Goal: Task Accomplishment & Management: Manage account settings

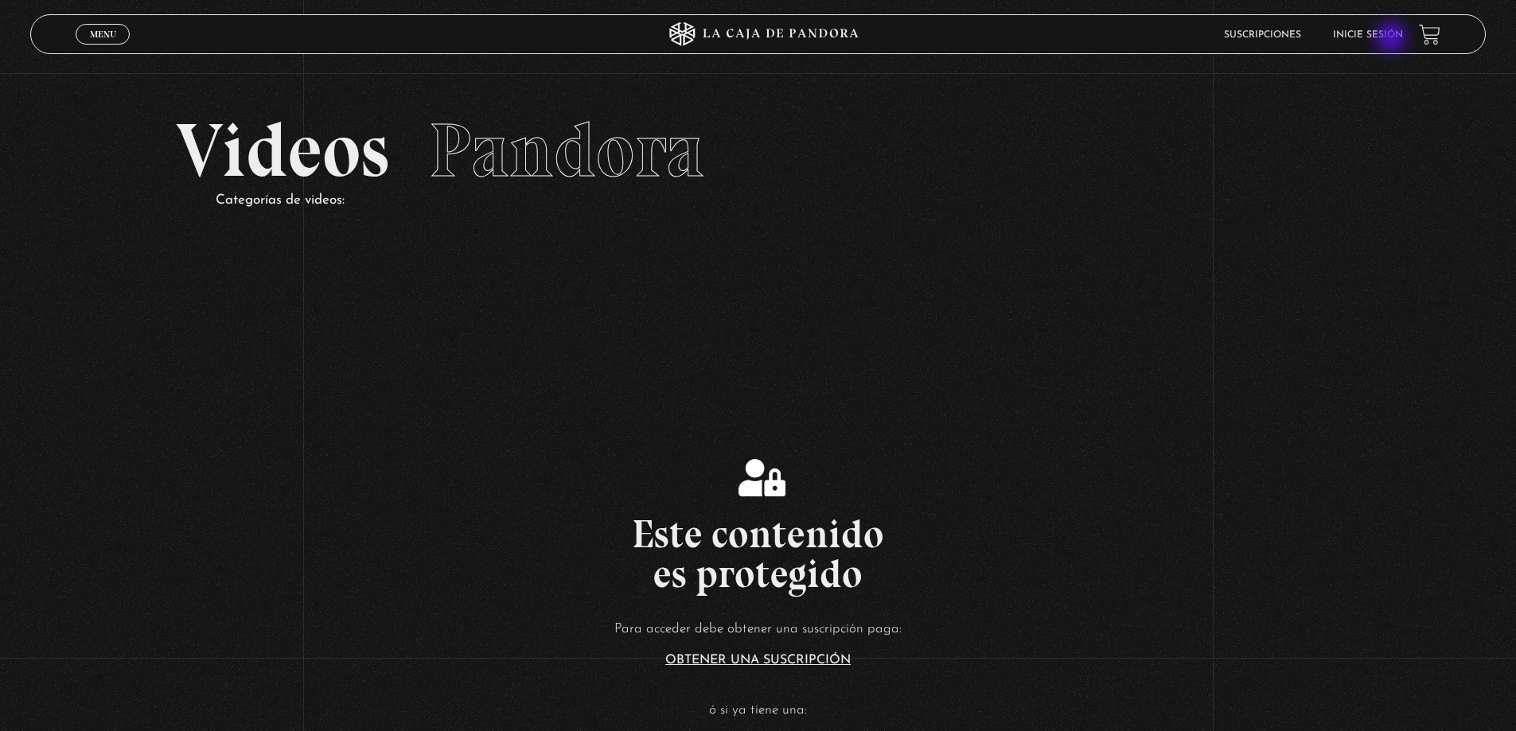
click at [1393, 39] on link "Inicie sesión" at bounding box center [1368, 35] width 70 height 10
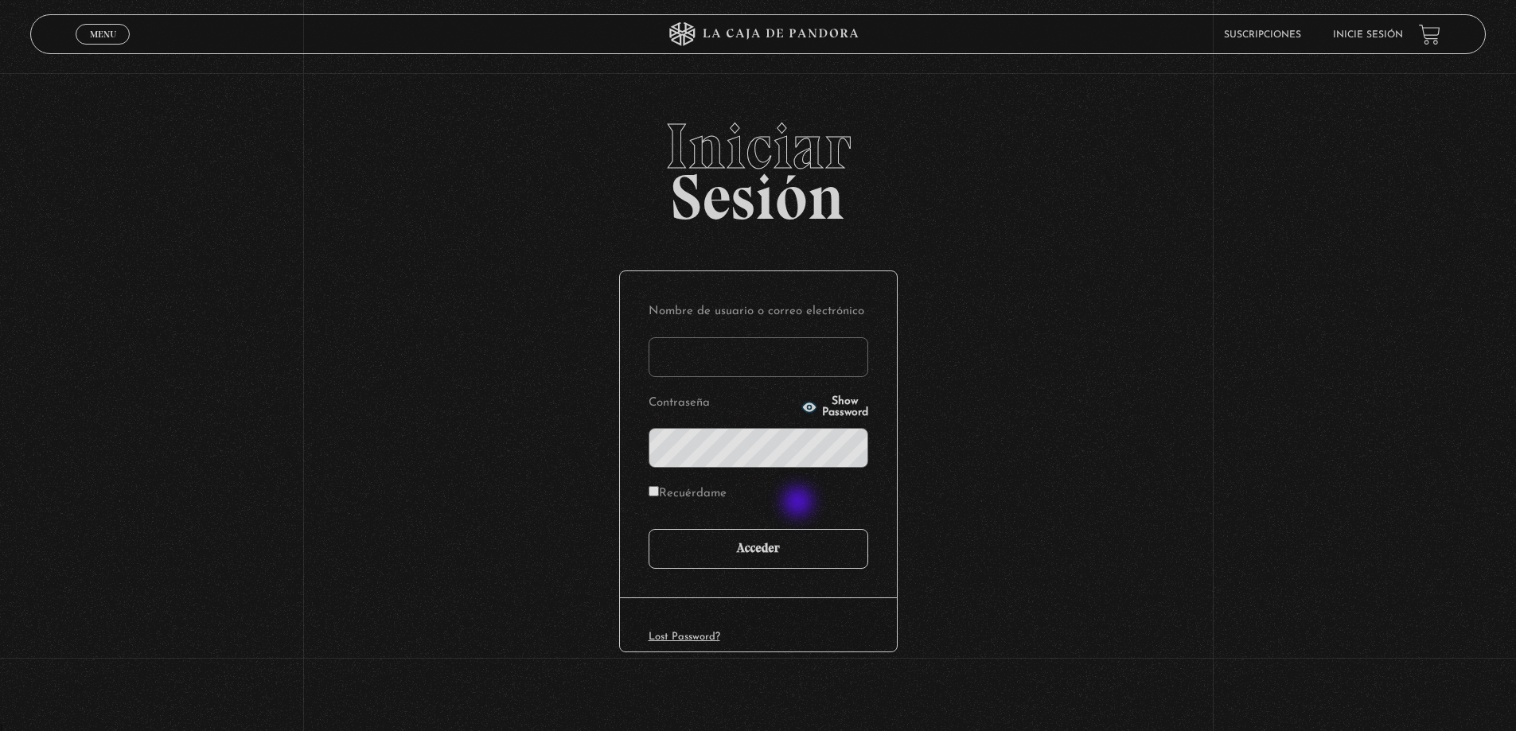
scroll to position [3, 0]
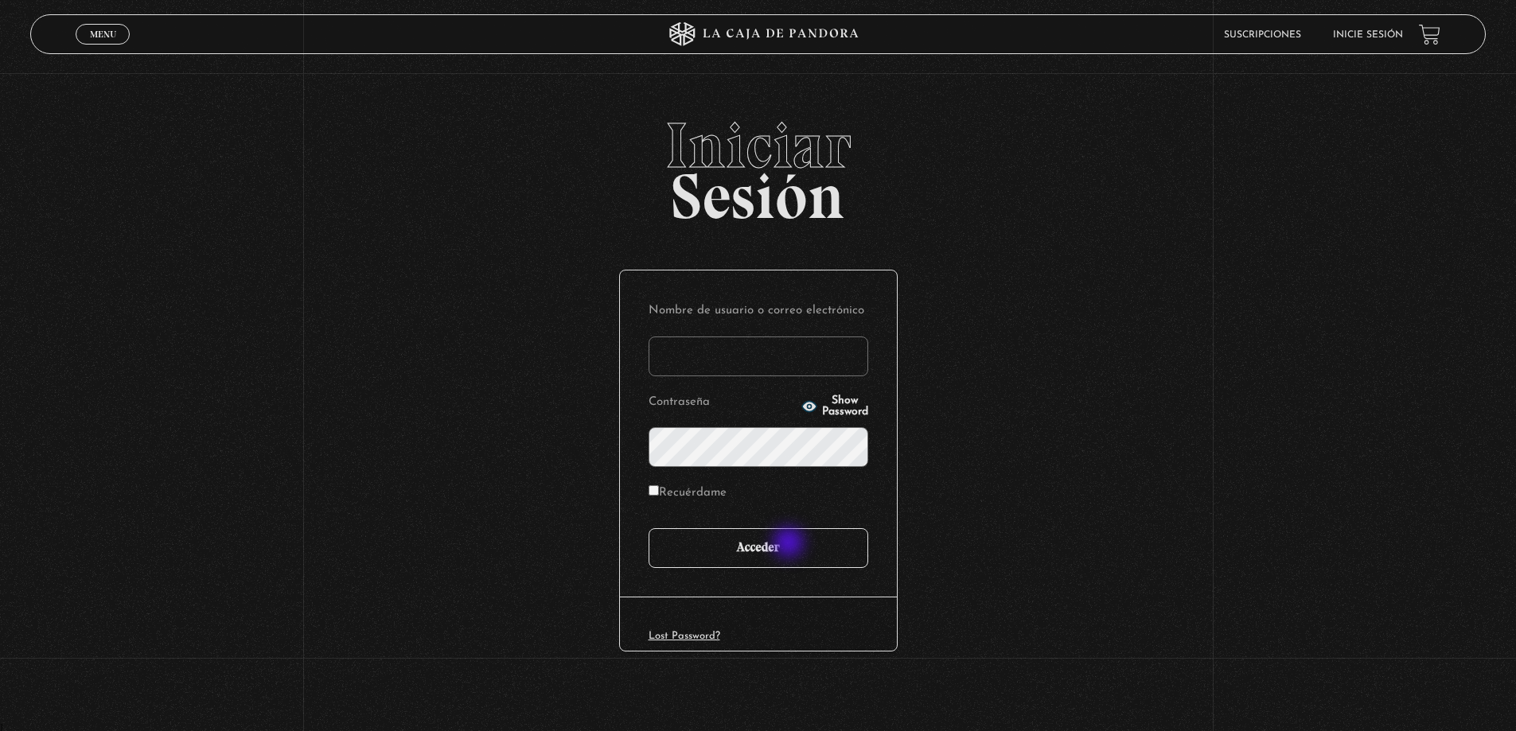
type input "[PERSON_NAME]"
click at [790, 545] on input "Acceder" at bounding box center [759, 548] width 220 height 40
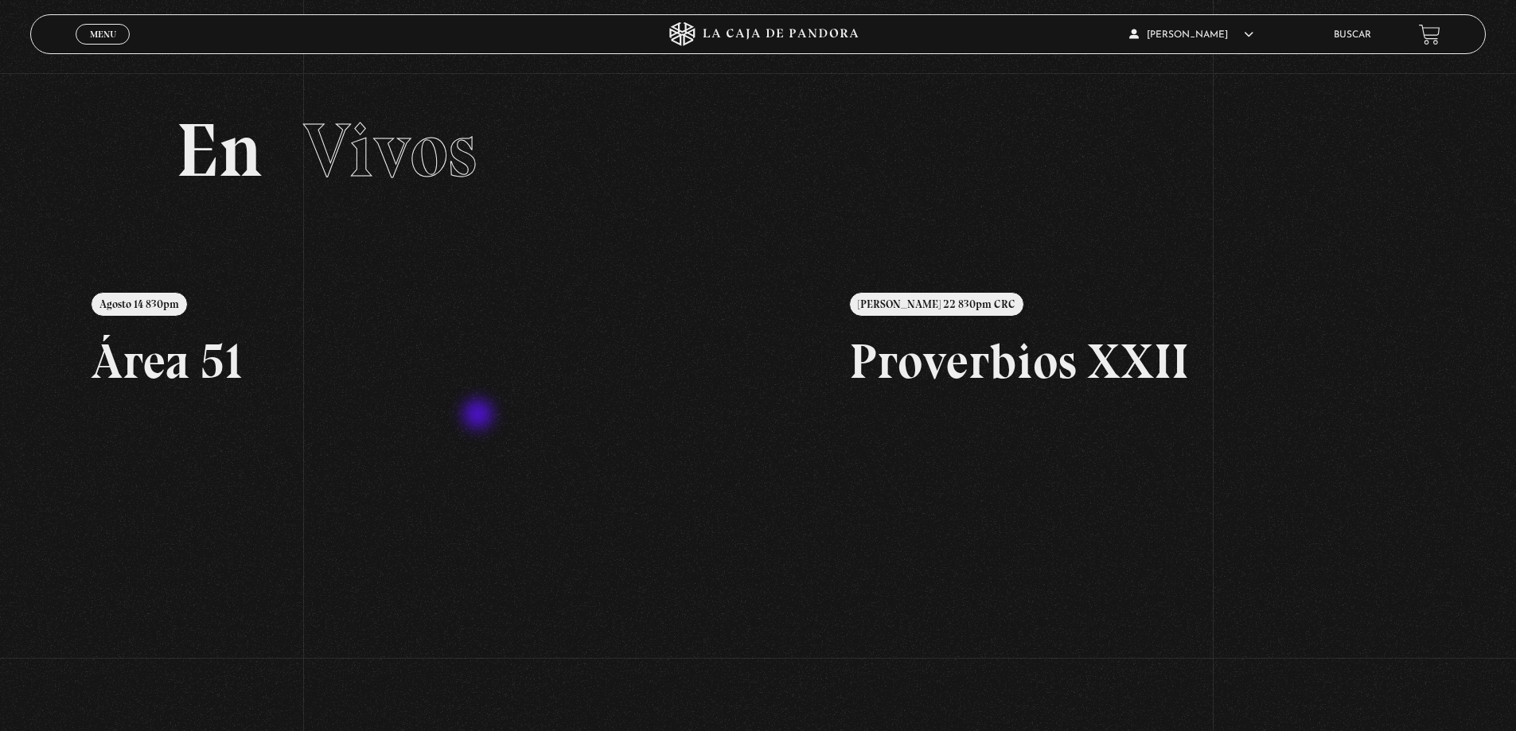
scroll to position [159, 0]
